Goal: Task Accomplishment & Management: Use online tool/utility

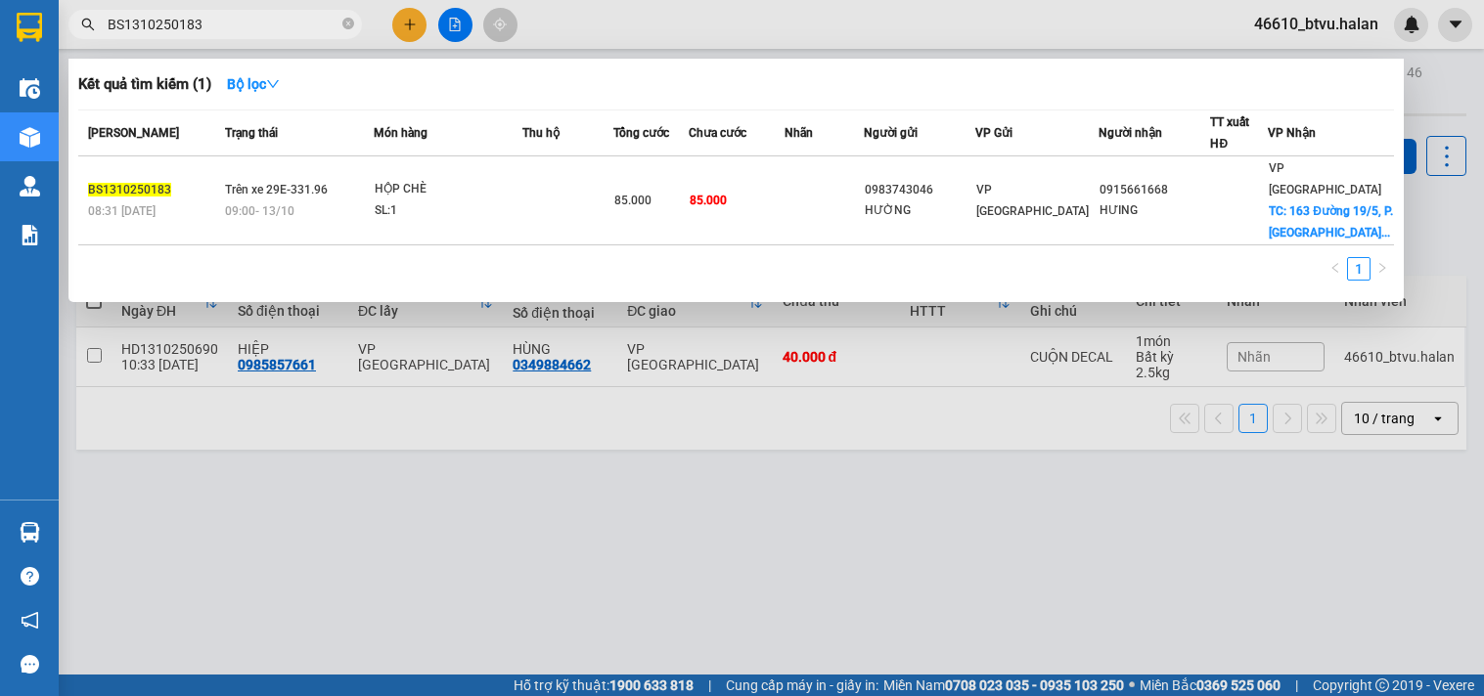
click at [201, 22] on input "BS1310250183" at bounding box center [223, 25] width 231 height 22
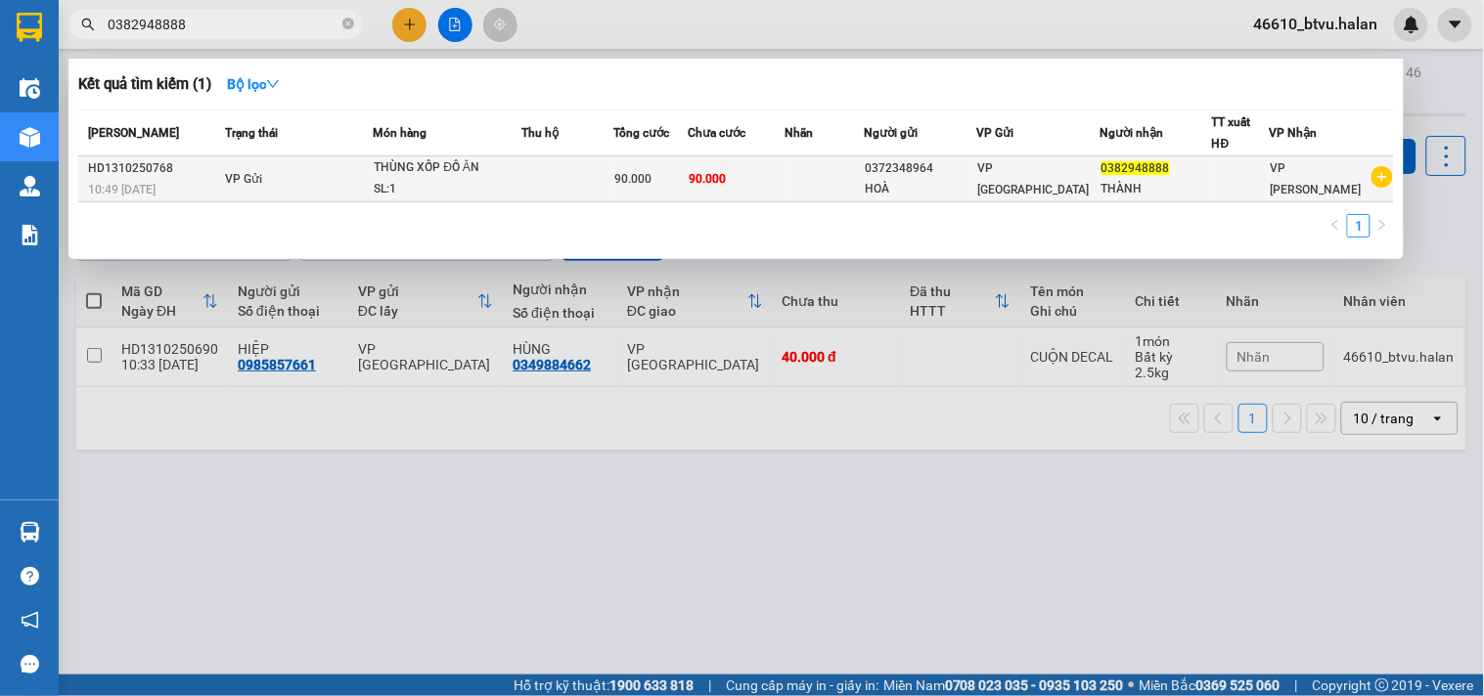
type input "0382948888"
click at [362, 183] on td "VP Gửi" at bounding box center [296, 180] width 153 height 46
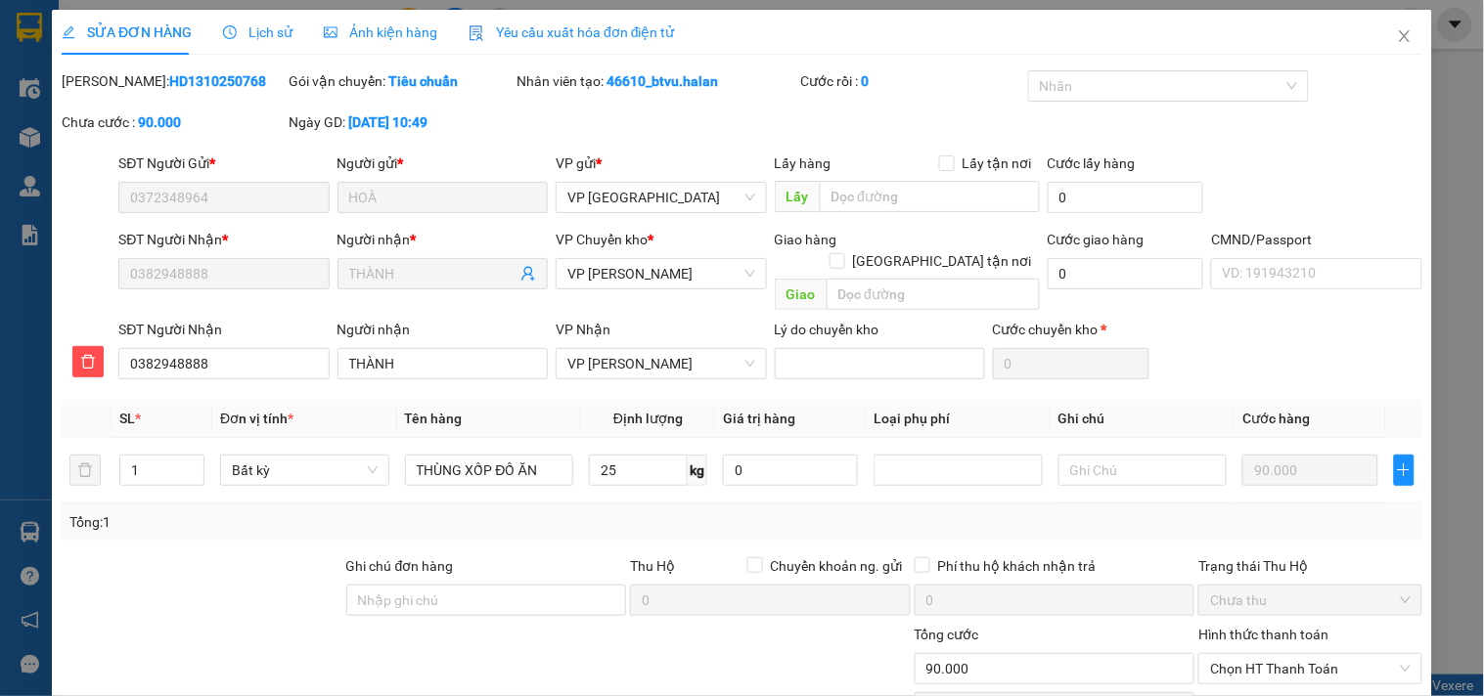
type input "0372348964"
type input "0382948888"
type input "0"
type input "90.000"
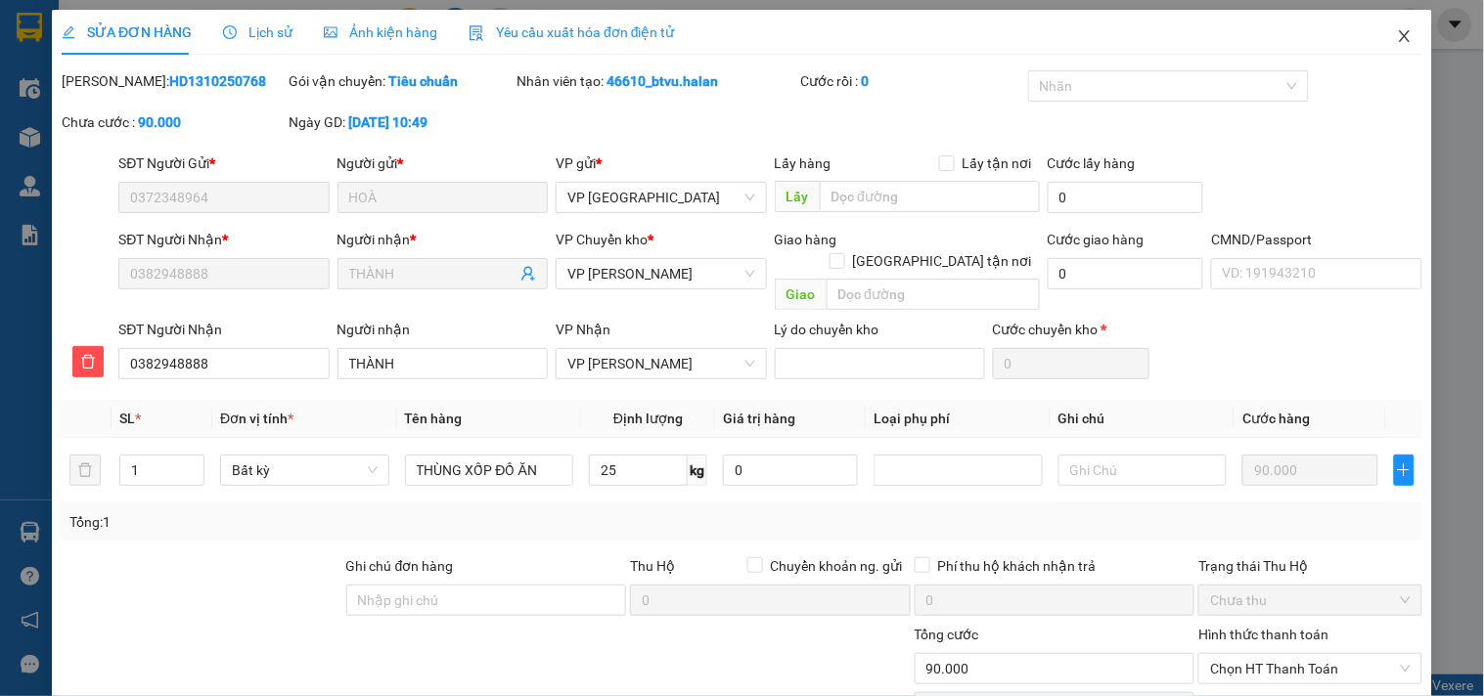
click at [1390, 46] on span "Close" at bounding box center [1404, 37] width 55 height 55
